Goal: Task Accomplishment & Management: Complete application form

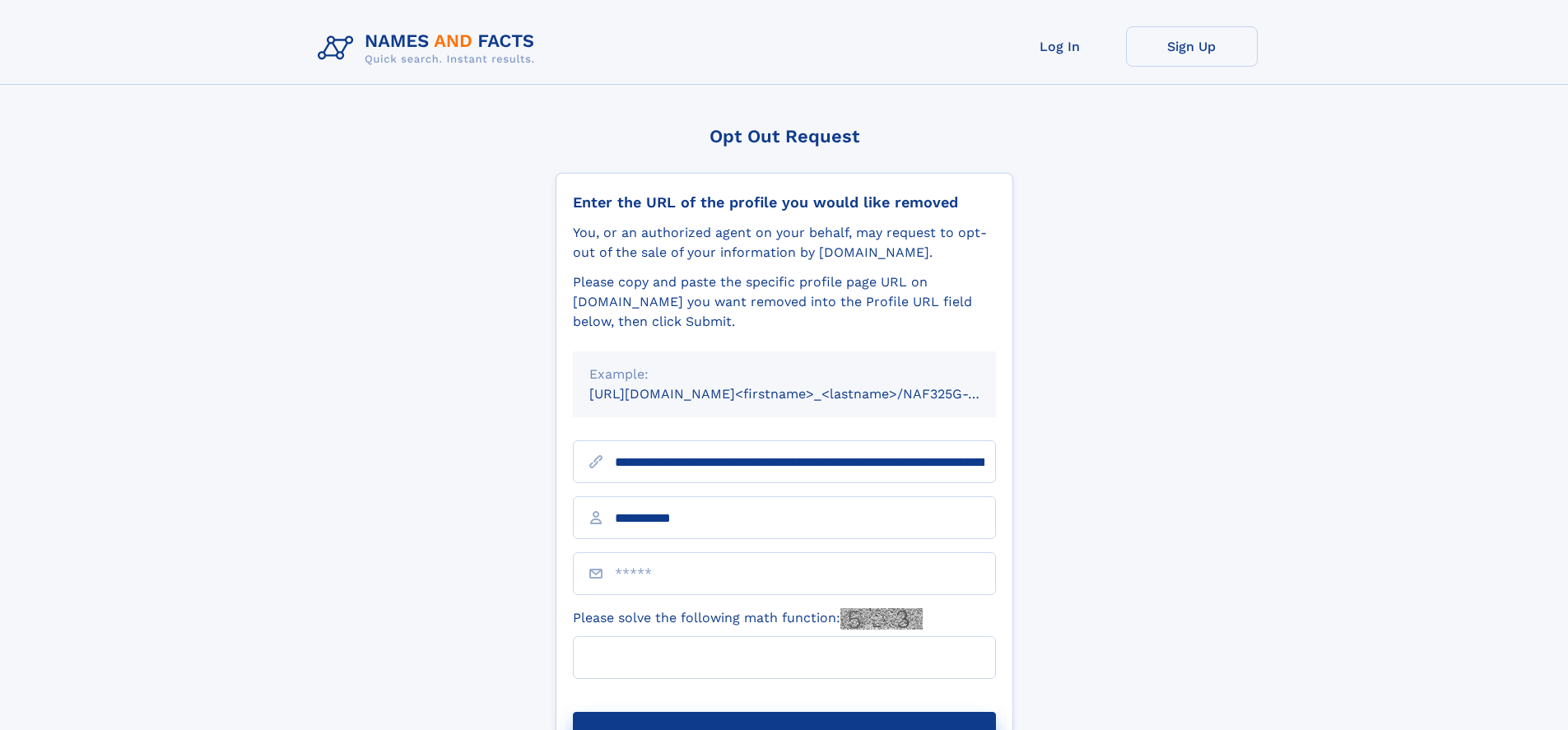
type input "**********"
type input "*"
click at [784, 712] on button "Submit Opt Out Request" at bounding box center [784, 738] width 423 height 53
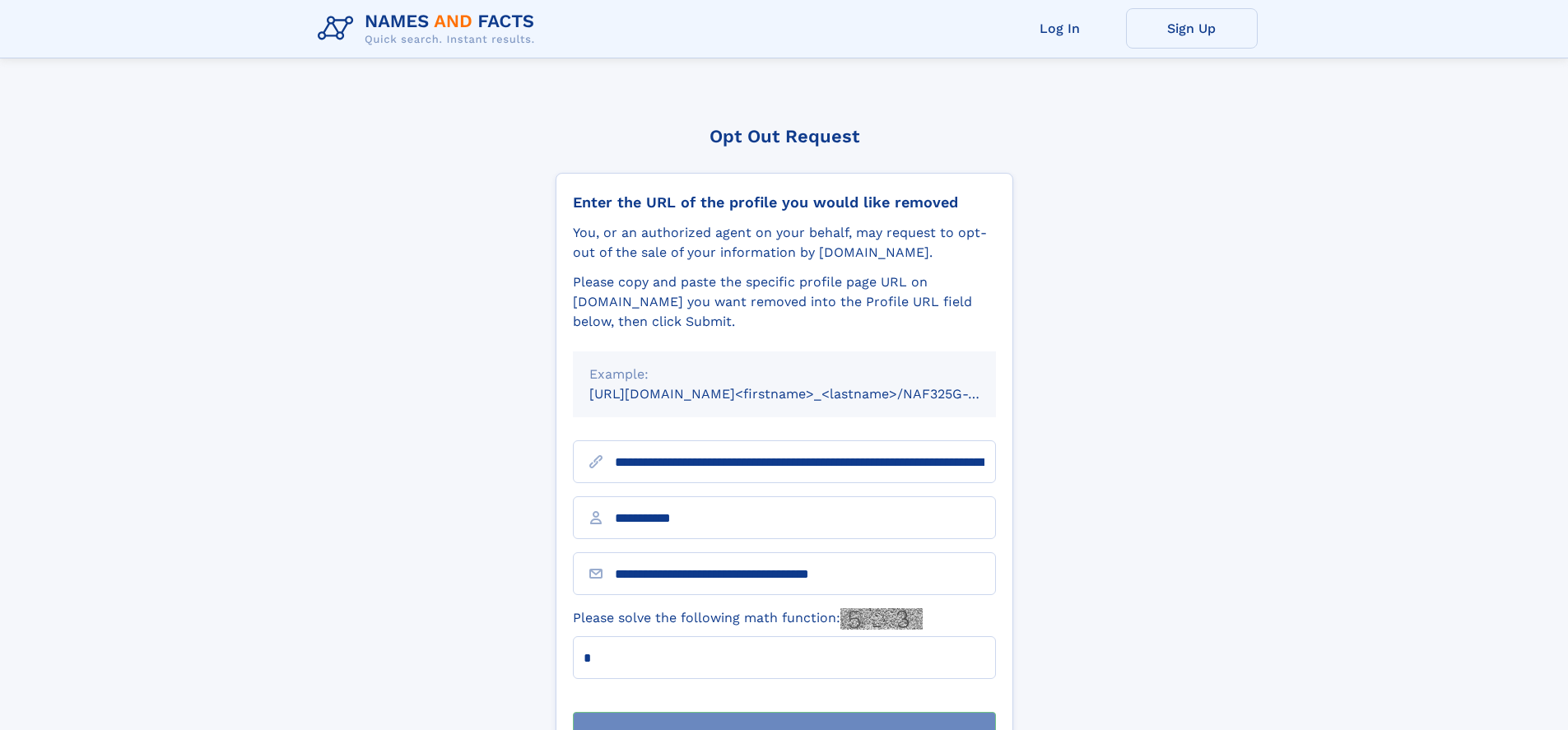
scroll to position [53, 0]
